Goal: Information Seeking & Learning: Learn about a topic

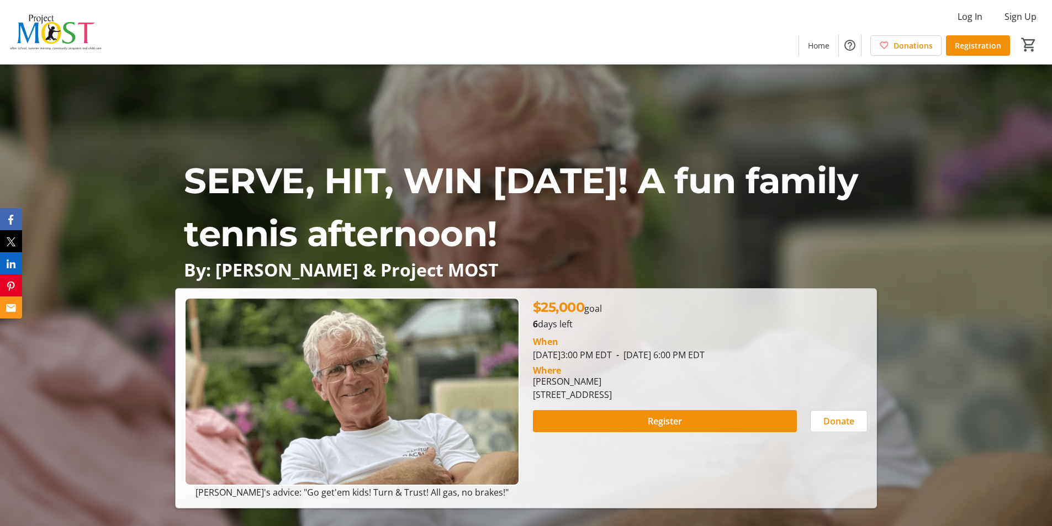
click at [499, 22] on div "Log In Sign Up Home Donations Registration 0" at bounding box center [526, 32] width 1052 height 64
drag, startPoint x: 639, startPoint y: 237, endPoint x: 155, endPoint y: 188, distance: 486.7
click at [155, 188] on div "SERVE, HIT, WIN CARNIVAL! A fun family tennis afternoon! By: Hampton Racquet & …" at bounding box center [526, 287] width 1052 height 444
drag, startPoint x: 308, startPoint y: 176, endPoint x: 813, endPoint y: 246, distance: 509.5
click at [813, 246] on p "SERVE, HIT, WIN [DATE]! A fun family tennis afternoon!" at bounding box center [525, 207] width 683 height 106
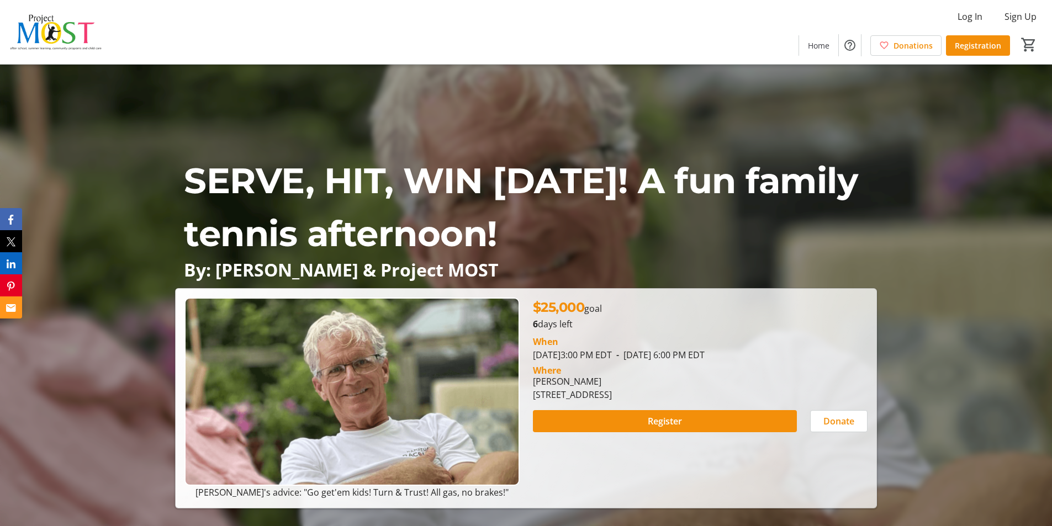
drag, startPoint x: 529, startPoint y: 273, endPoint x: 172, endPoint y: 187, distance: 366.9
click at [172, 187] on div "SERVE, HIT, WIN CARNIVAL! A fun family tennis afternoon! By: Hampton Racquet & …" at bounding box center [526, 287] width 1052 height 444
copy div "SERVE, HIT, WIN CARNIVAL! A fun family tennis afternoon! By: Hampton Racquet & …"
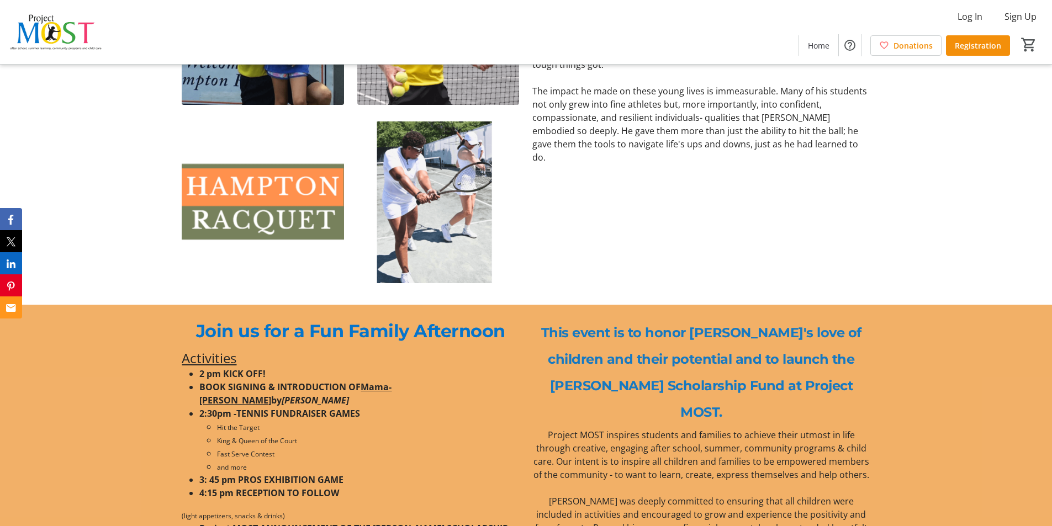
scroll to position [607, 0]
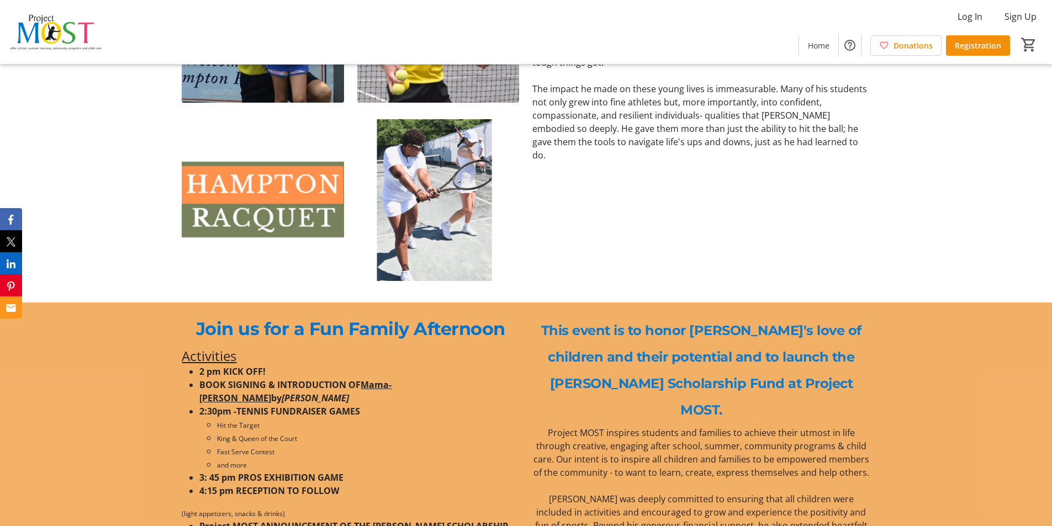
click at [829, 384] on p "This event is to honor [PERSON_NAME]'s love of children and their potential and…" at bounding box center [700, 369] width 337 height 106
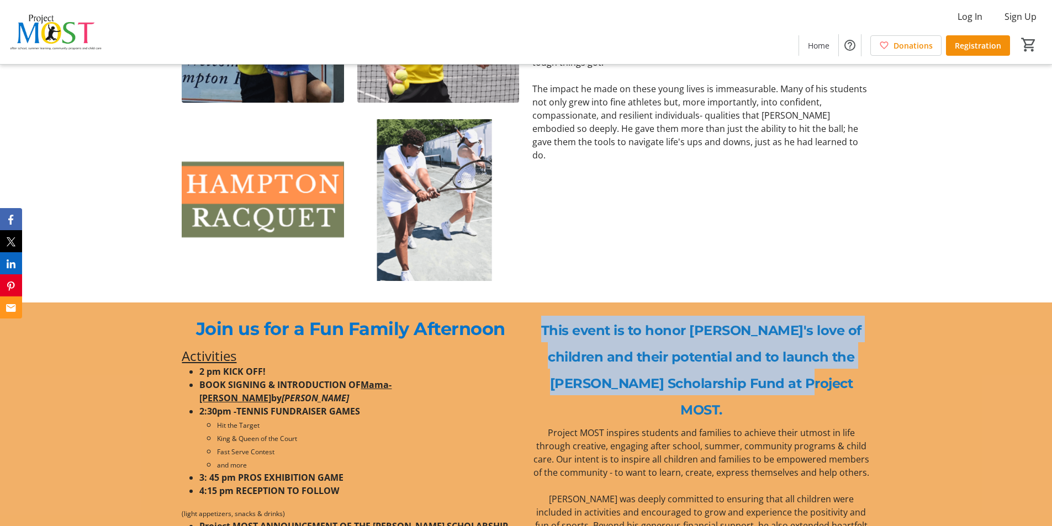
drag, startPoint x: 813, startPoint y: 381, endPoint x: 540, endPoint y: 330, distance: 278.2
click at [541, 330] on span "This event is to honor [PERSON_NAME]'s love of children and their potential and…" at bounding box center [701, 370] width 320 height 96
copy span "This event is to honor John's love of children and their potential and to launc…"
click at [1000, 368] on div "Join us for a Fun Family Afternoon Activities 2 pm KICK OFF! BOOK SIGNING & INT…" at bounding box center [526, 455] width 1052 height 305
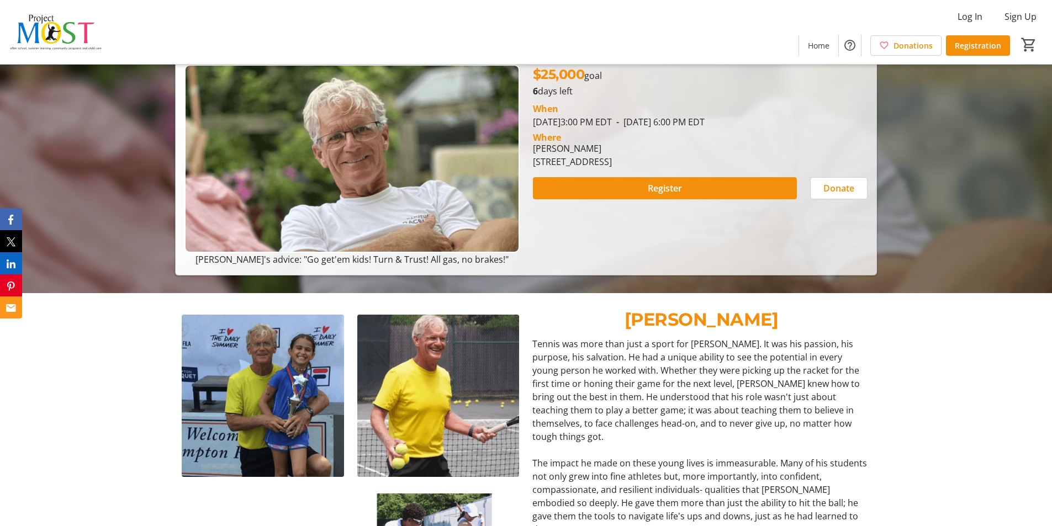
scroll to position [55, 0]
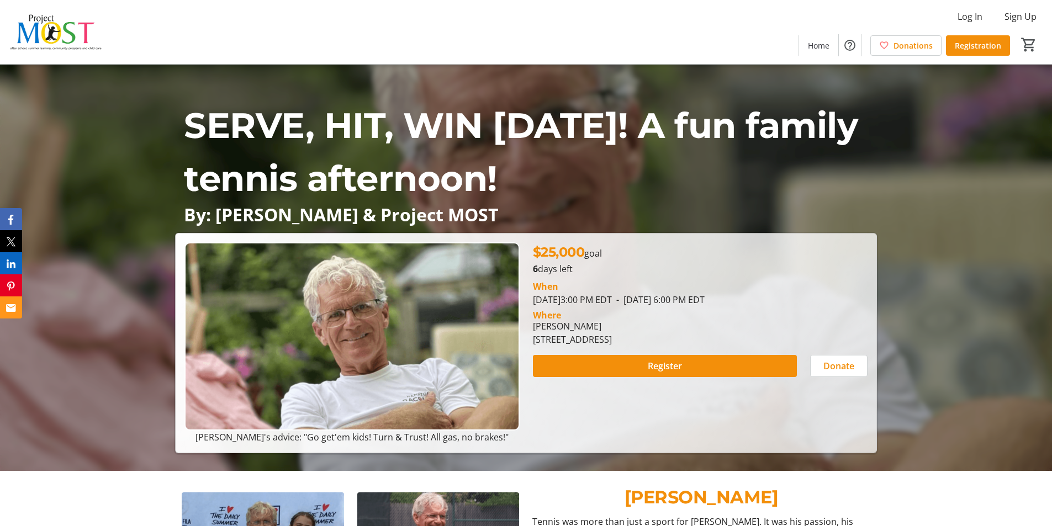
drag, startPoint x: 543, startPoint y: 214, endPoint x: 176, endPoint y: 126, distance: 377.6
click at [176, 126] on div "SERVE, HIT, WIN CARNIVAL! A fun family tennis afternoon! By: Hampton Racquet & …" at bounding box center [525, 161] width 701 height 125
copy div "SERVE, HIT, WIN CARNIVAL! A fun family tennis afternoon! By: Hampton Racquet & …"
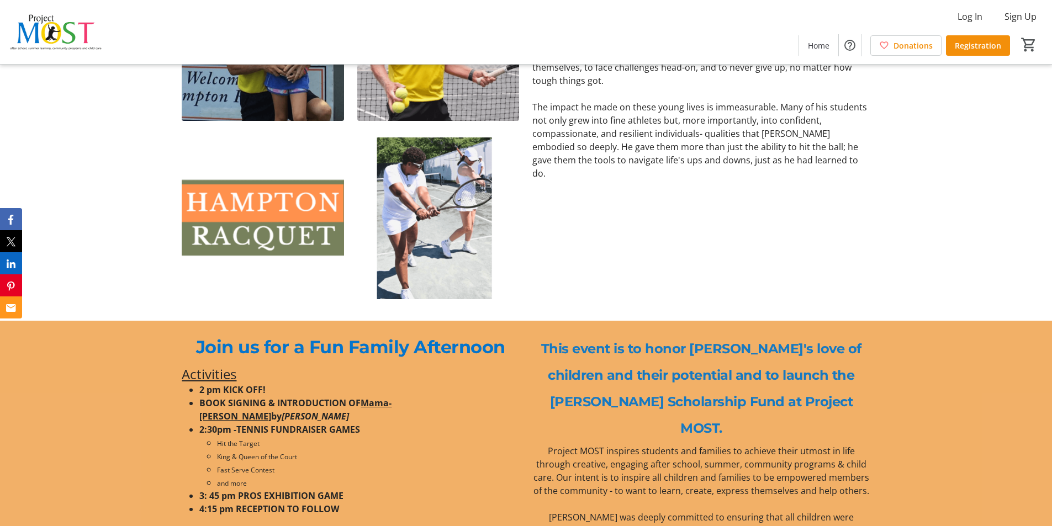
scroll to position [607, 0]
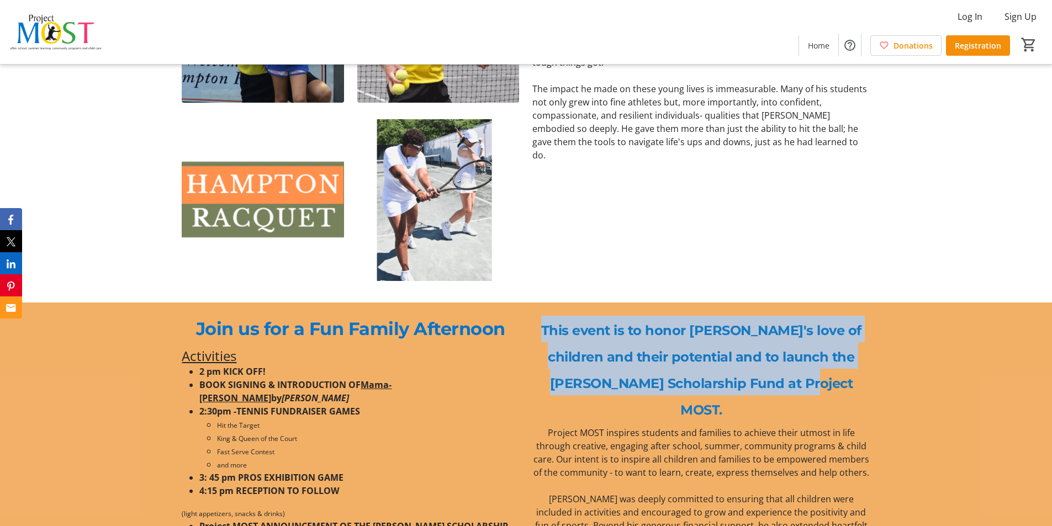
drag, startPoint x: 837, startPoint y: 383, endPoint x: 528, endPoint y: 333, distance: 312.5
click at [528, 333] on div "This event is to honor John's love of children and their potential and to launc…" at bounding box center [701, 369] width 351 height 106
copy span "This event is to honor John's love of children and their potential and to launc…"
click at [923, 318] on div "Join us for a Fun Family Afternoon Activities 2 pm KICK OFF! BOOK SIGNING & INT…" at bounding box center [526, 455] width 1052 height 305
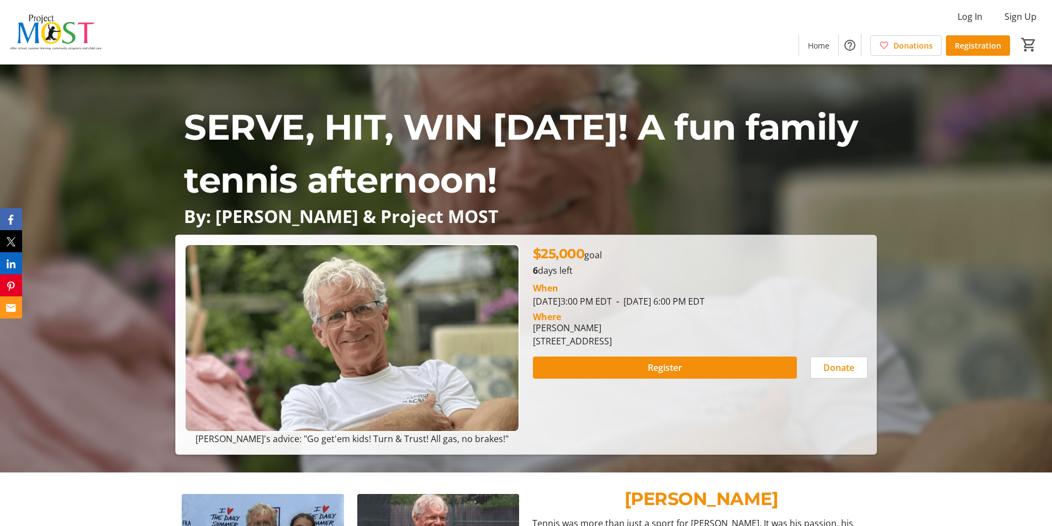
scroll to position [0, 0]
